Goal: Task Accomplishment & Management: Use online tool/utility

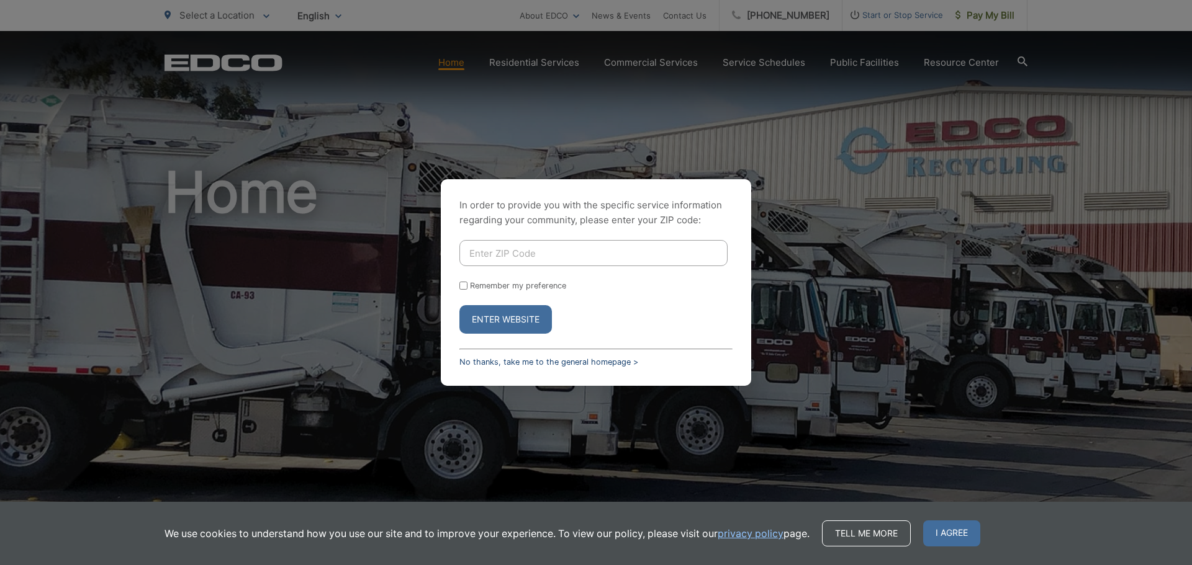
click at [528, 364] on link "No thanks, take me to the general homepage >" at bounding box center [548, 362] width 179 height 9
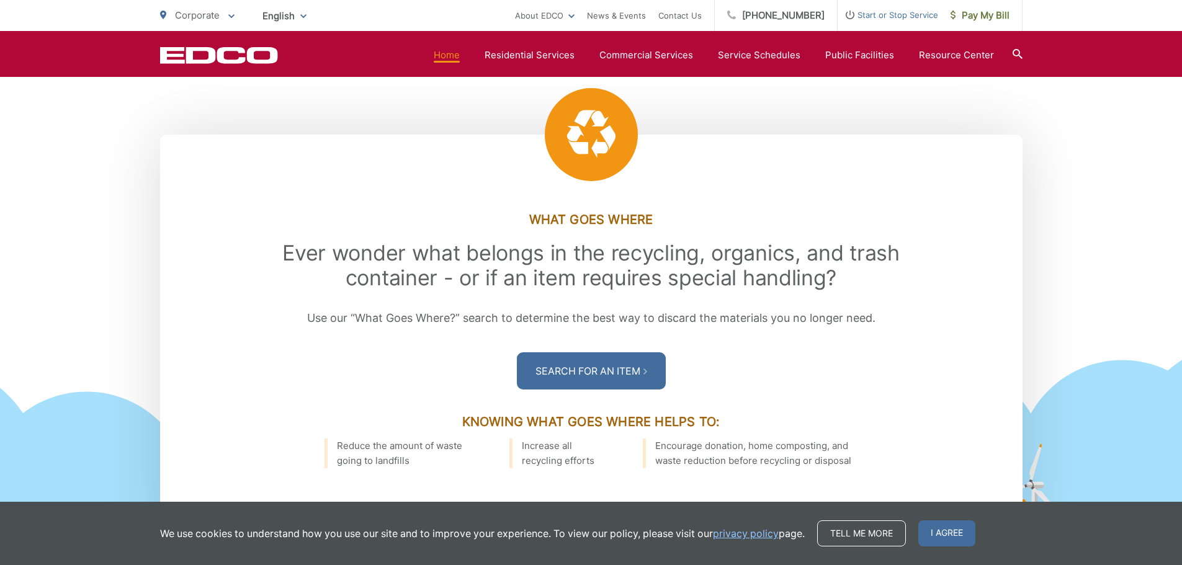
scroll to position [1552, 0]
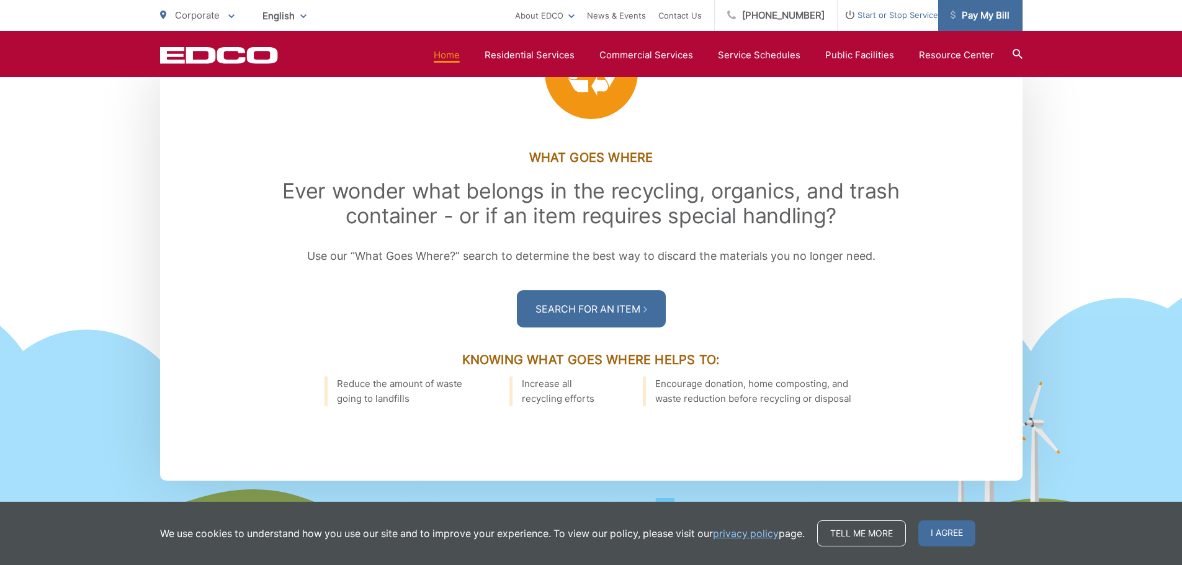
click at [984, 16] on span "Pay My Bill" at bounding box center [980, 15] width 59 height 15
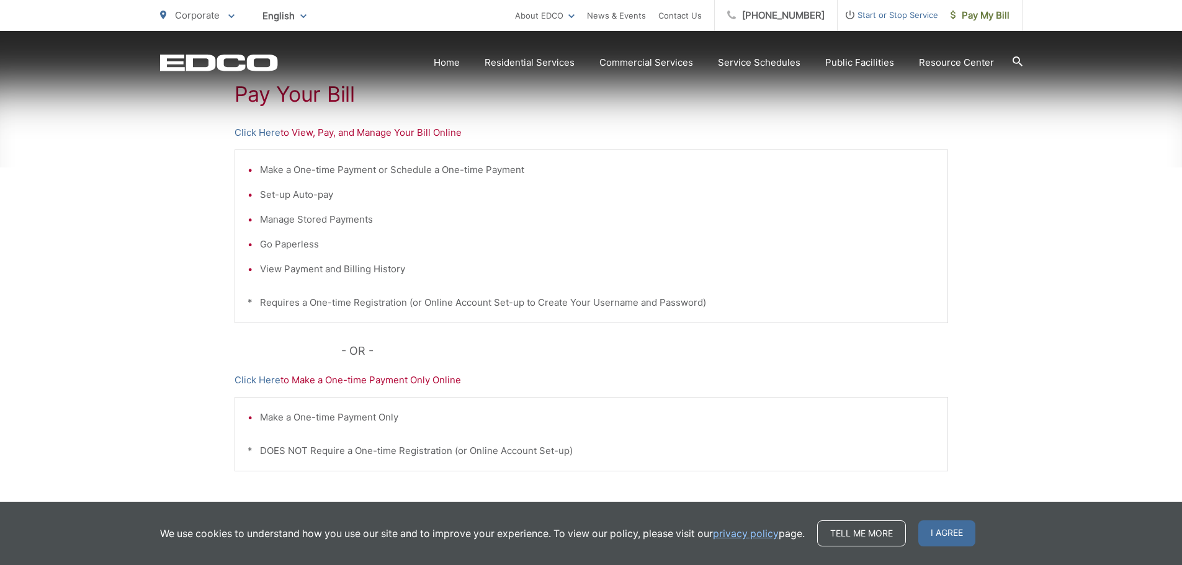
scroll to position [248, 0]
